Goal: Information Seeking & Learning: Learn about a topic

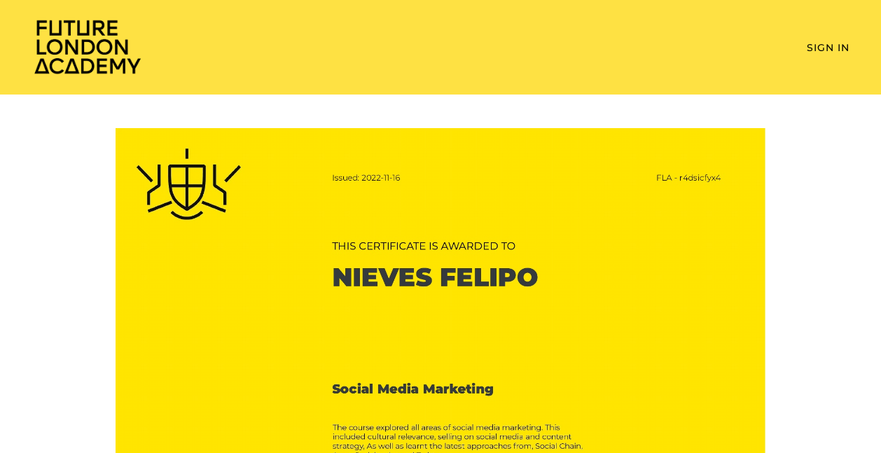
click at [91, 53] on img at bounding box center [88, 46] width 112 height 57
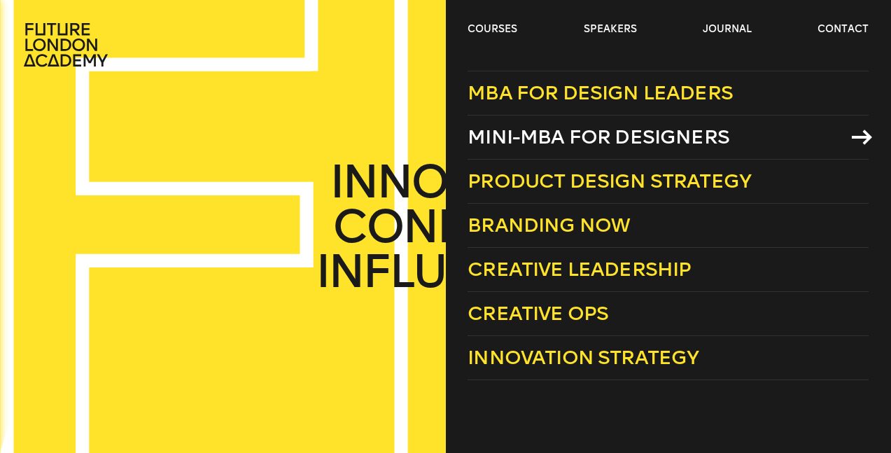
click at [551, 148] on span "Mini-MBA for Designers" at bounding box center [599, 136] width 262 height 23
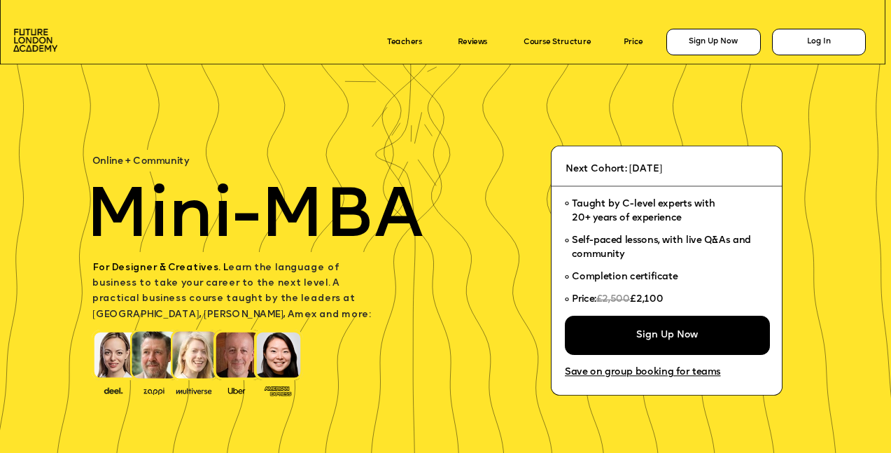
scroll to position [18, 0]
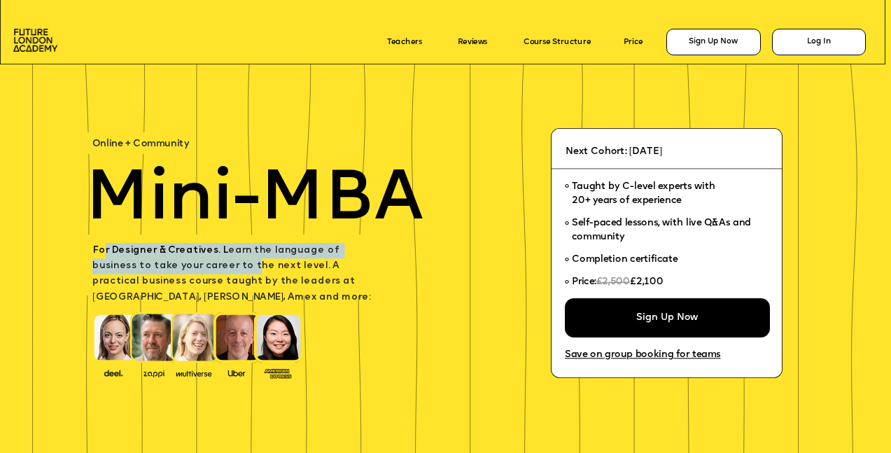
drag, startPoint x: 118, startPoint y: 249, endPoint x: 191, endPoint y: 259, distance: 73.5
click at [191, 259] on p "For Designer & Creatives. L earn the language of business to take your career t…" at bounding box center [236, 274] width 289 height 63
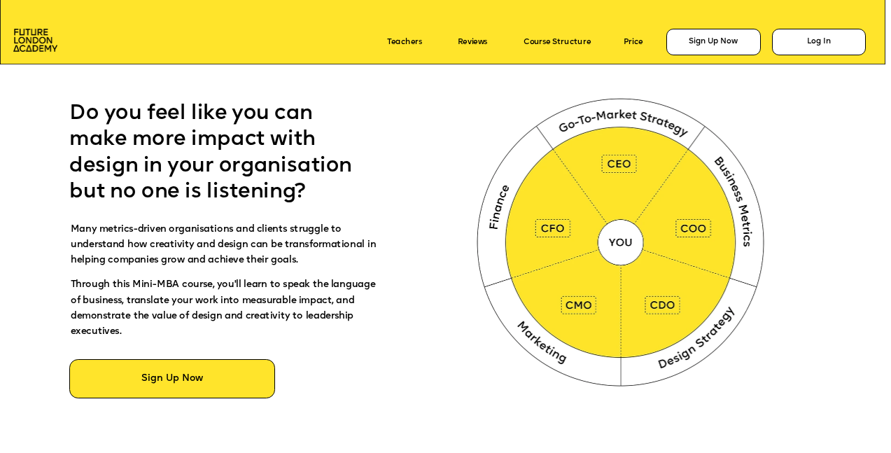
scroll to position [606, 0]
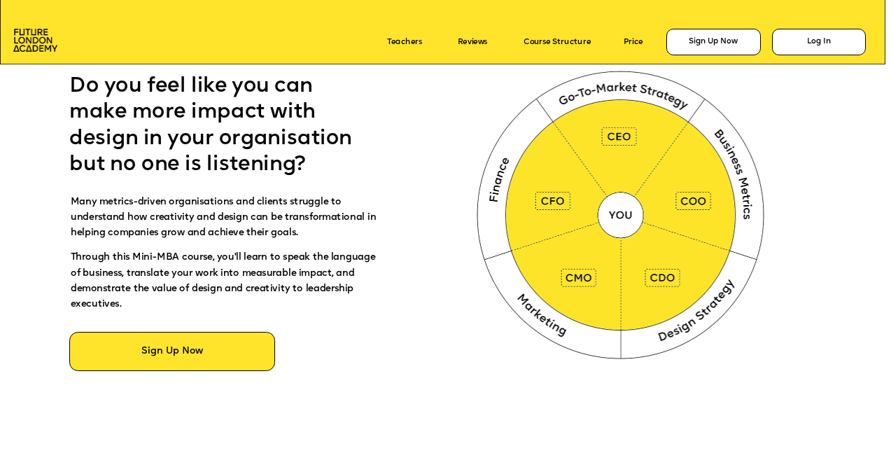
click at [550, 198] on img at bounding box center [623, 212] width 332 height 333
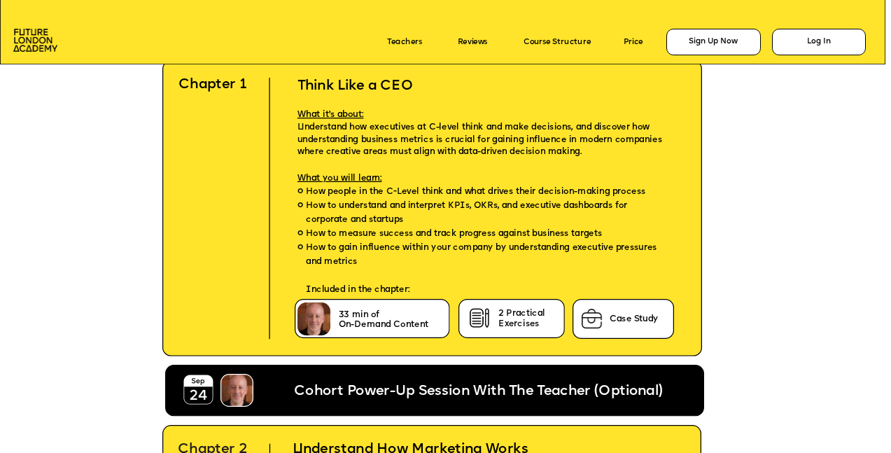
scroll to position [1782, 0]
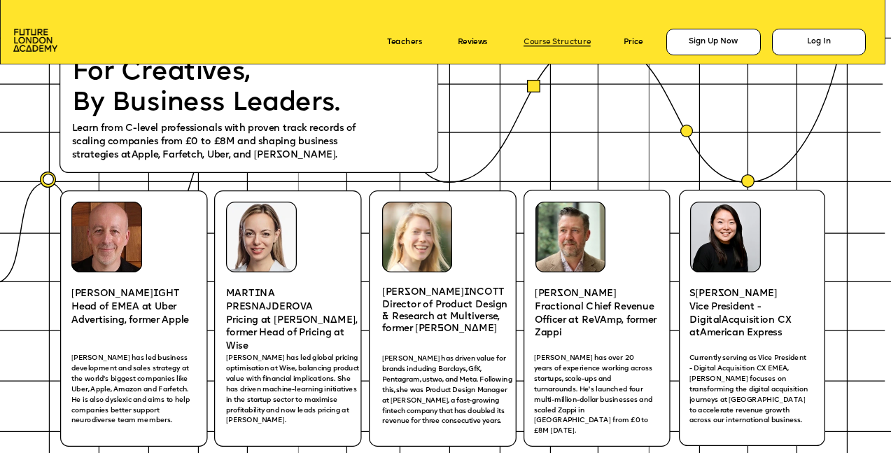
click at [577, 45] on link "Course Structure" at bounding box center [557, 42] width 67 height 8
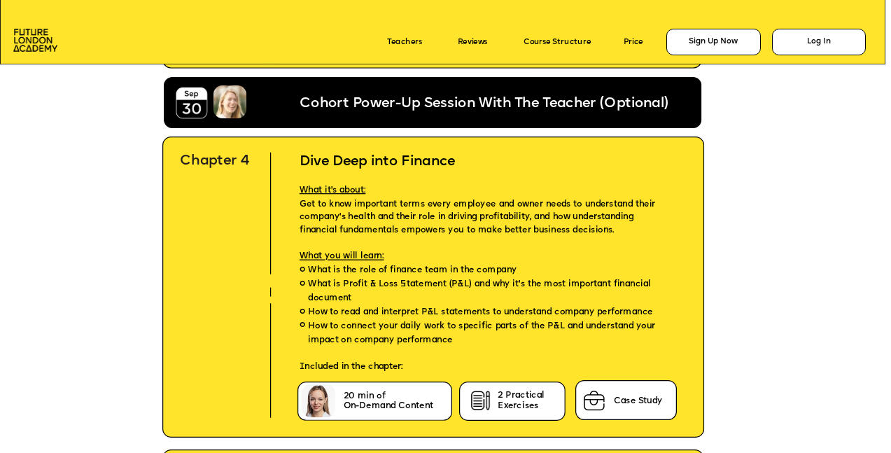
scroll to position [3965, 0]
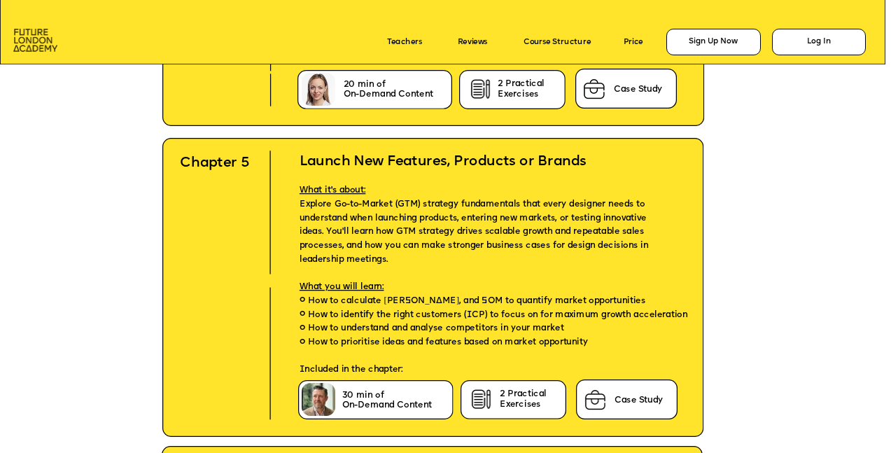
click at [26, 29] on img at bounding box center [35, 40] width 44 height 22
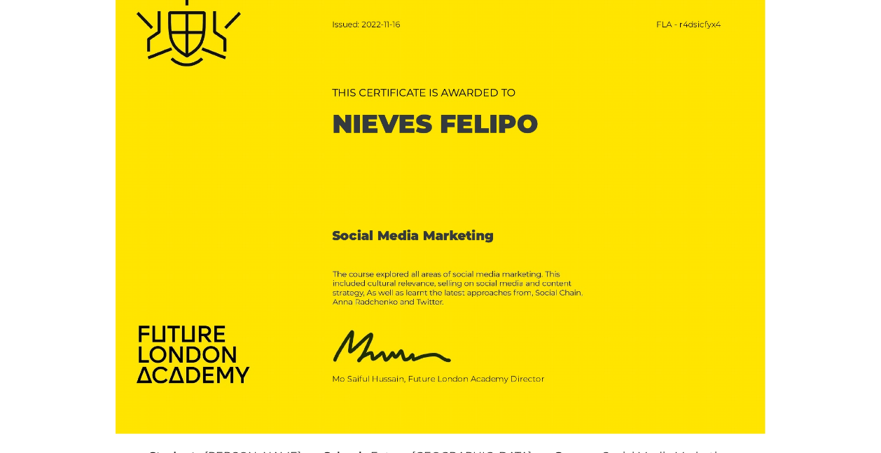
scroll to position [250, 0]
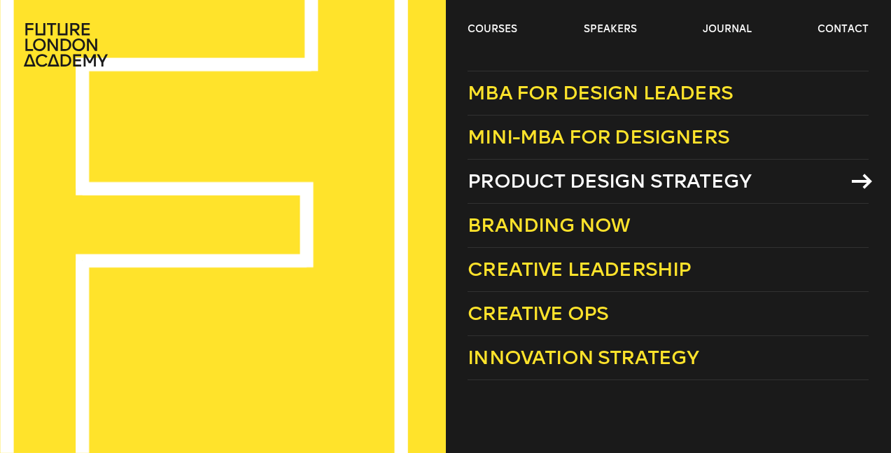
click at [534, 195] on link "Product Design Strategy" at bounding box center [668, 182] width 401 height 44
